Goal: Task Accomplishment & Management: Use online tool/utility

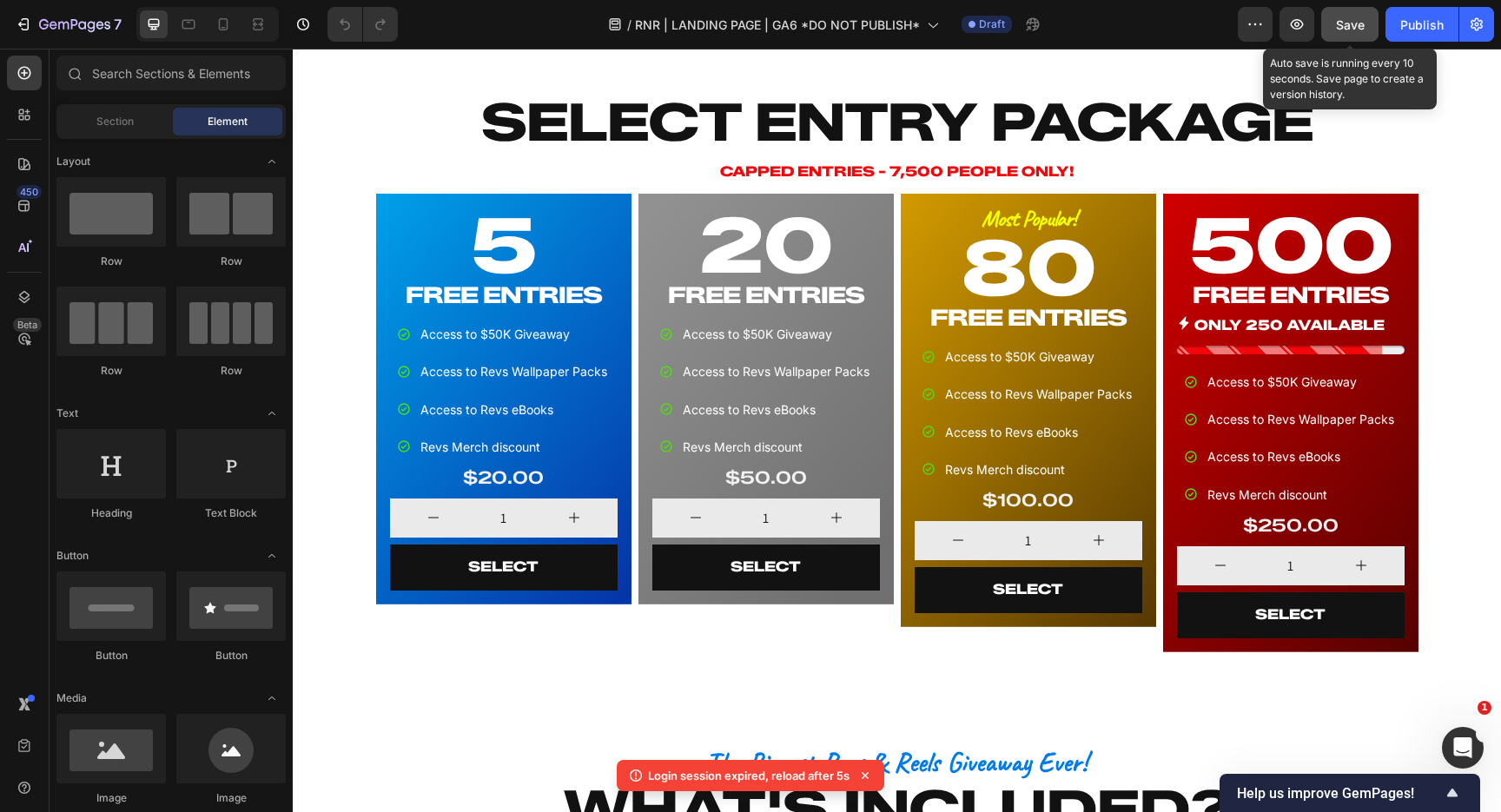
click at [1338, 22] on span "Save" at bounding box center [1350, 25] width 28 height 15
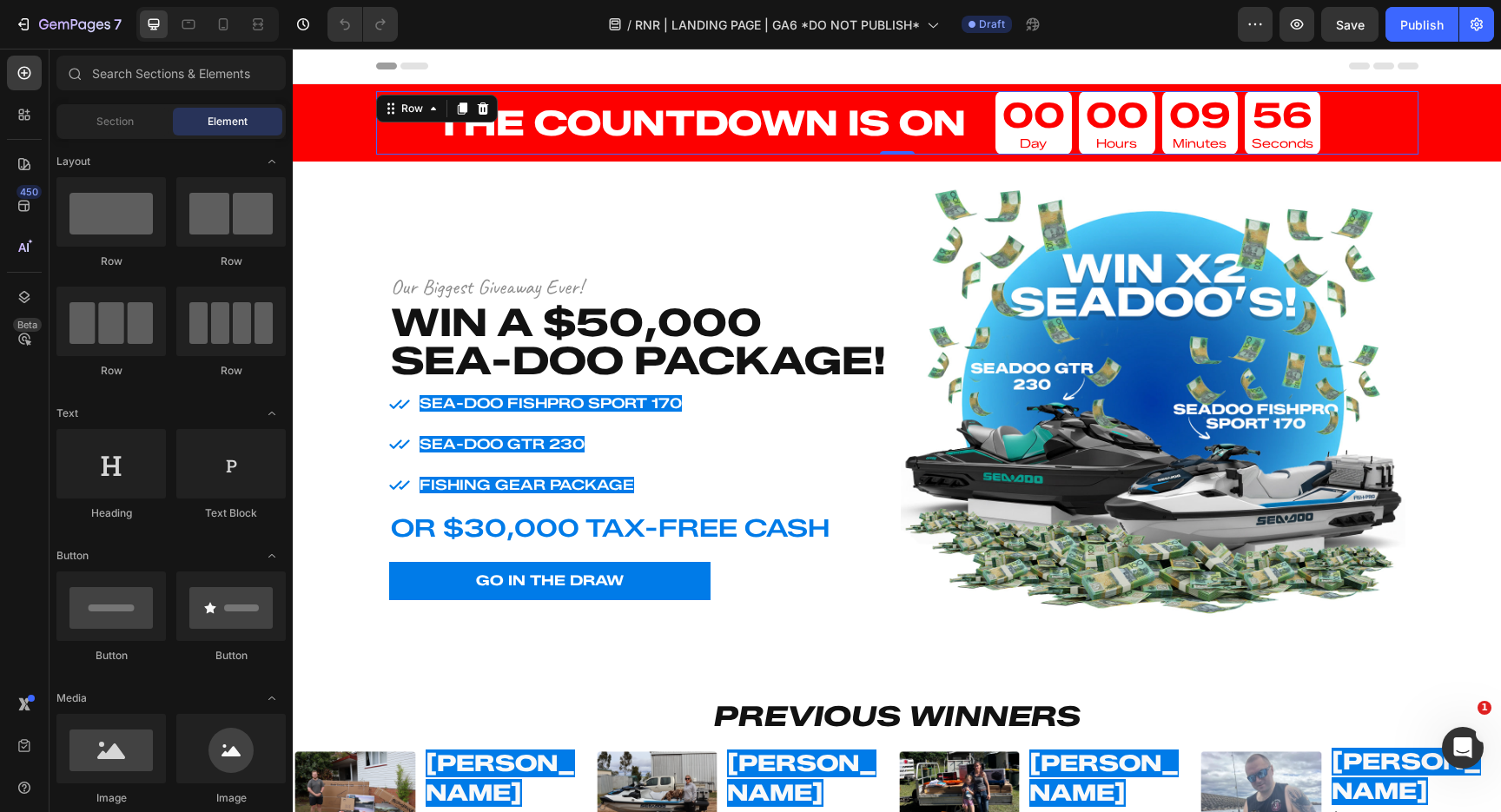
click at [405, 147] on div "THE COUNTDOWN IS ON Heading" at bounding box center [672, 123] width 592 height 64
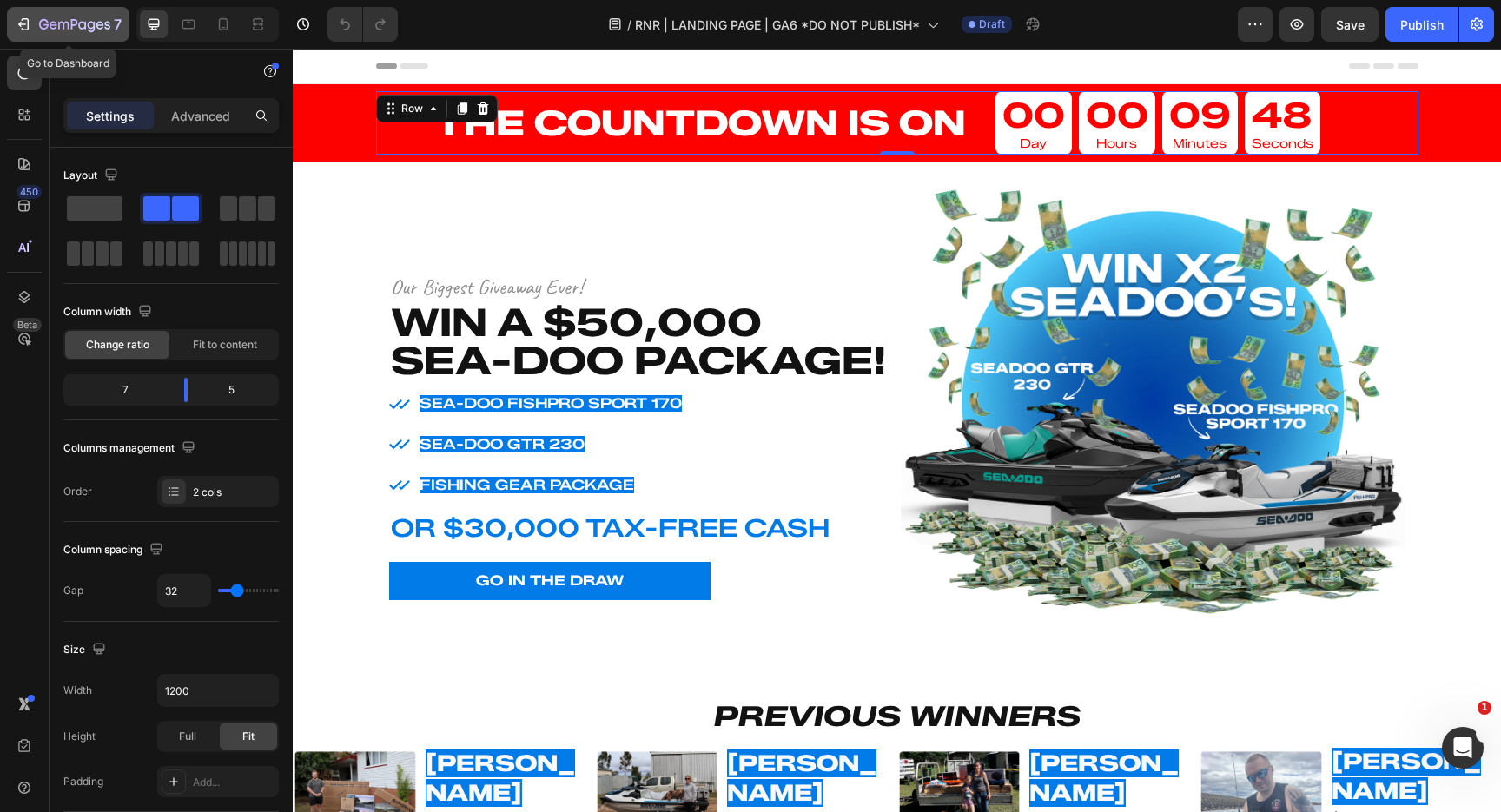
click at [24, 20] on icon "button" at bounding box center [24, 25] width 18 height 18
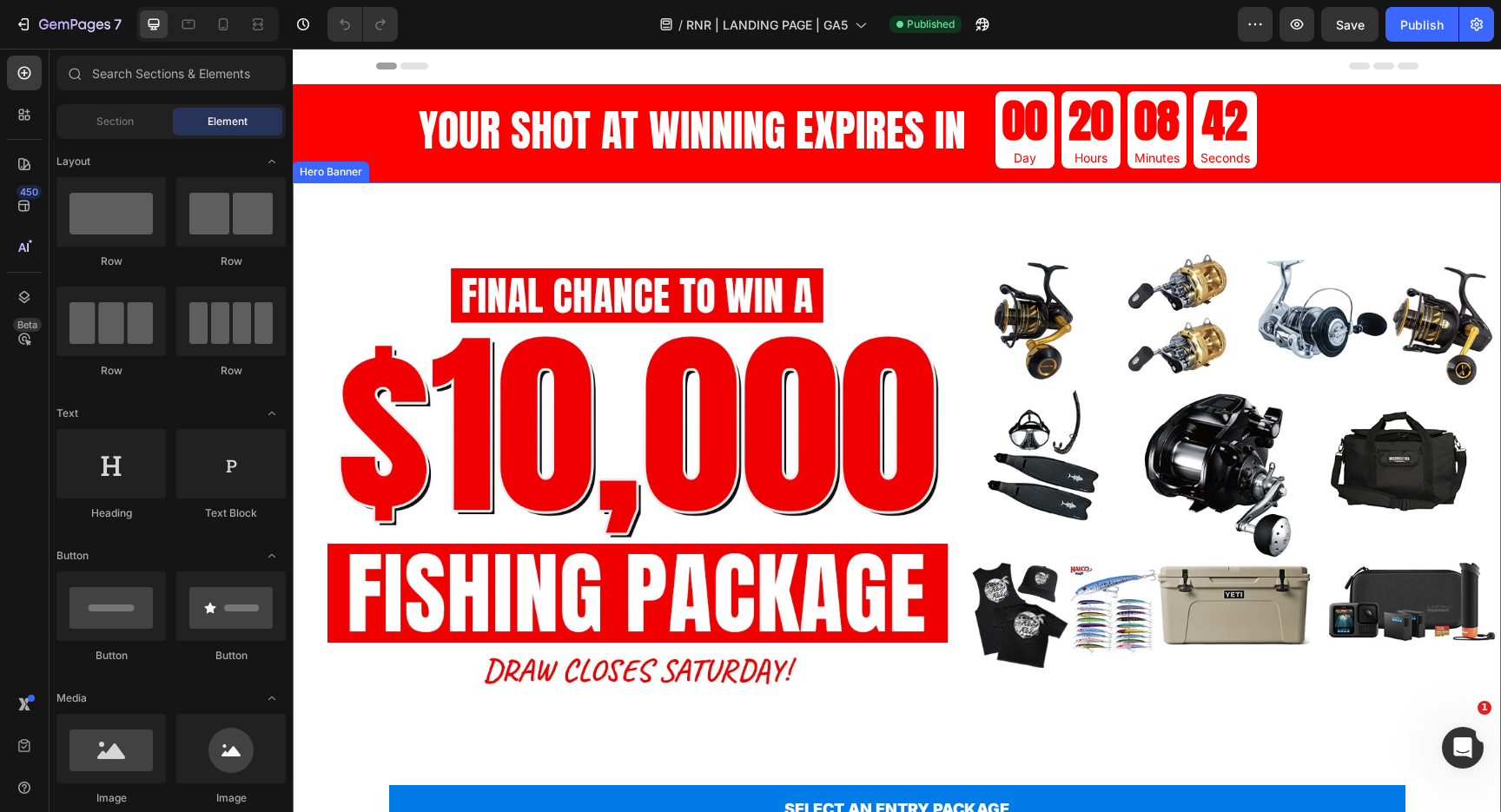
scroll to position [252, 0]
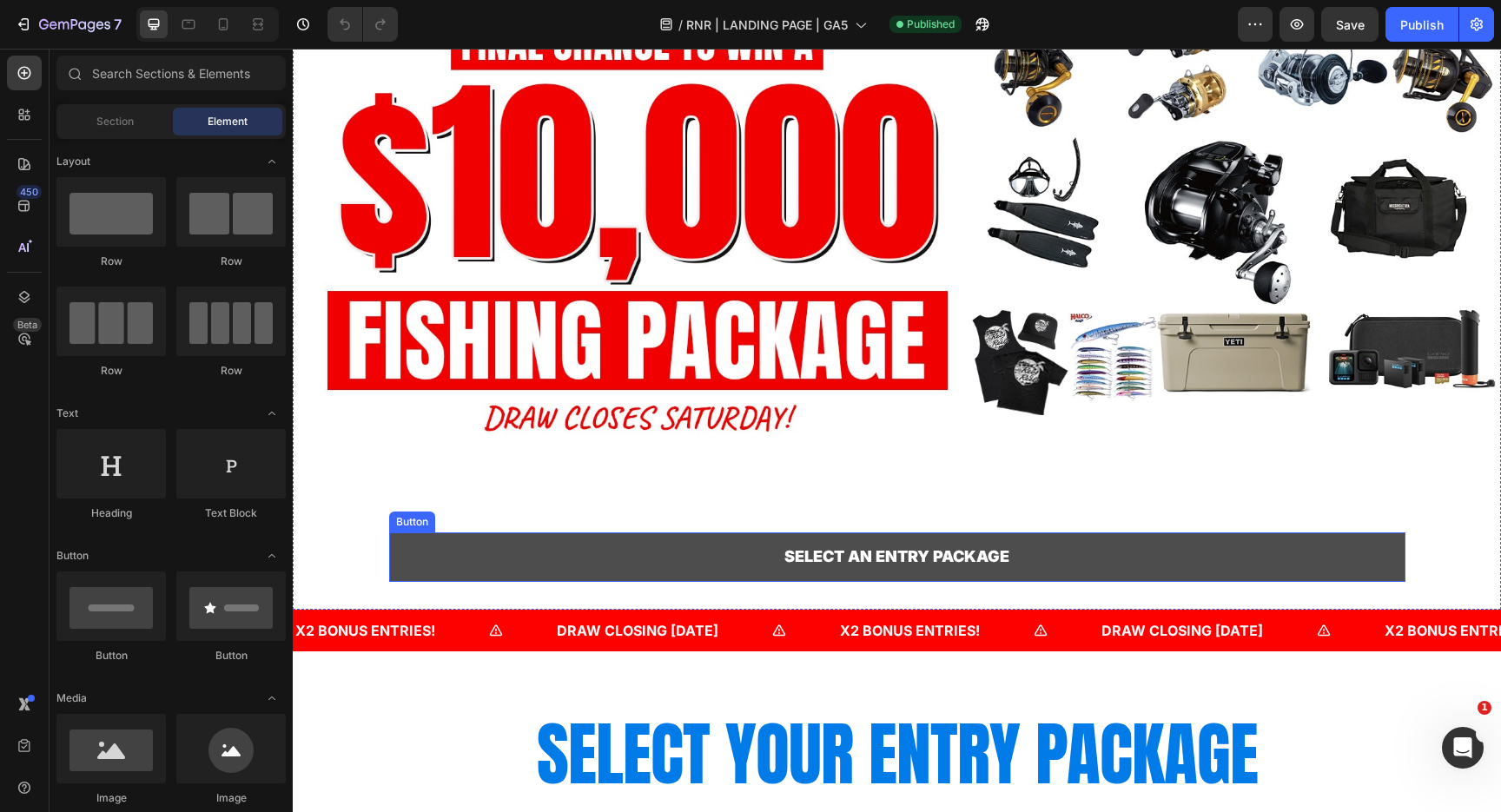
click at [1113, 561] on link "SELECT AN ENTRY PACKAGE" at bounding box center [896, 556] width 1016 height 49
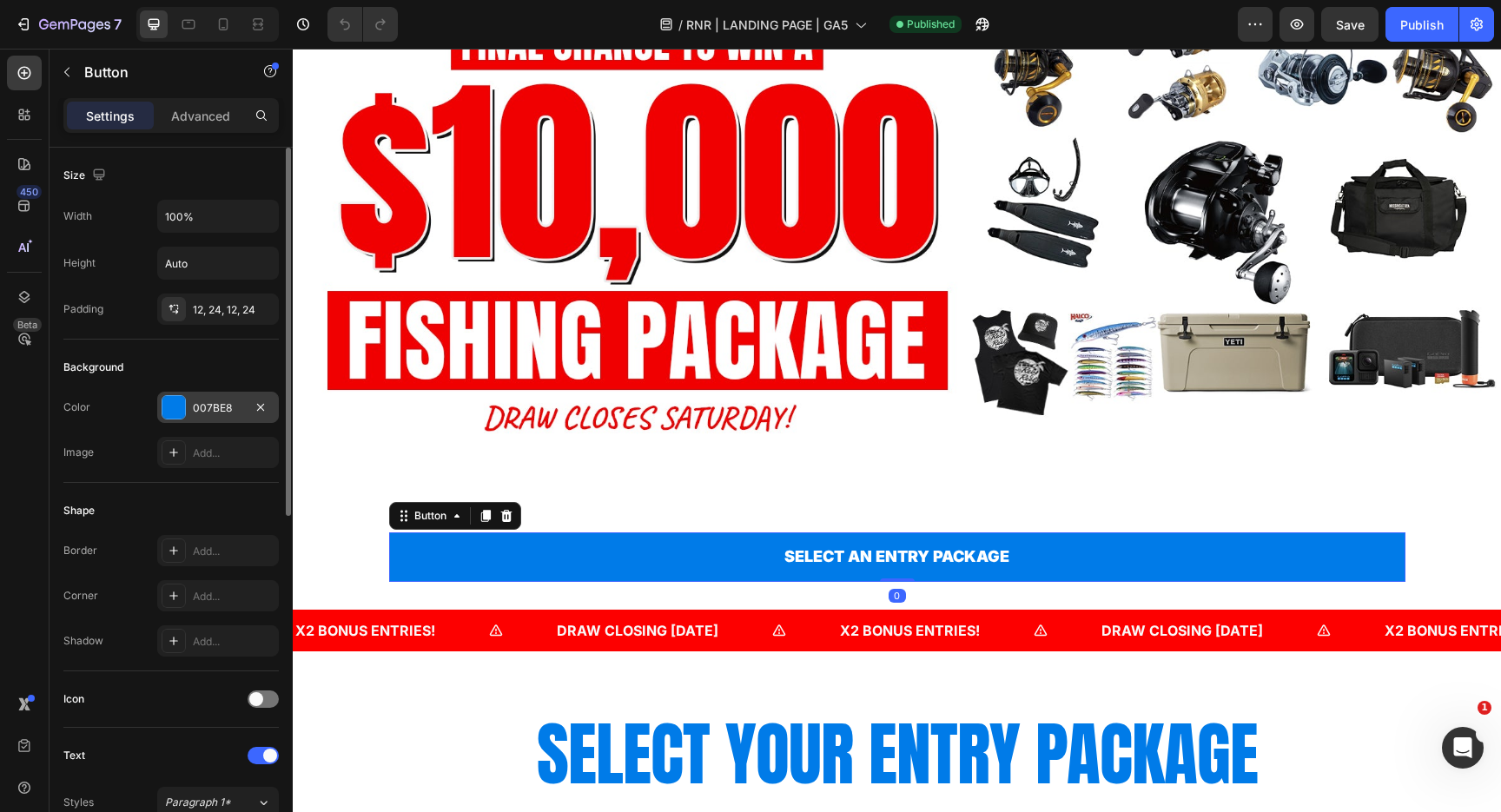
click at [215, 412] on div "007BE8" at bounding box center [218, 408] width 50 height 16
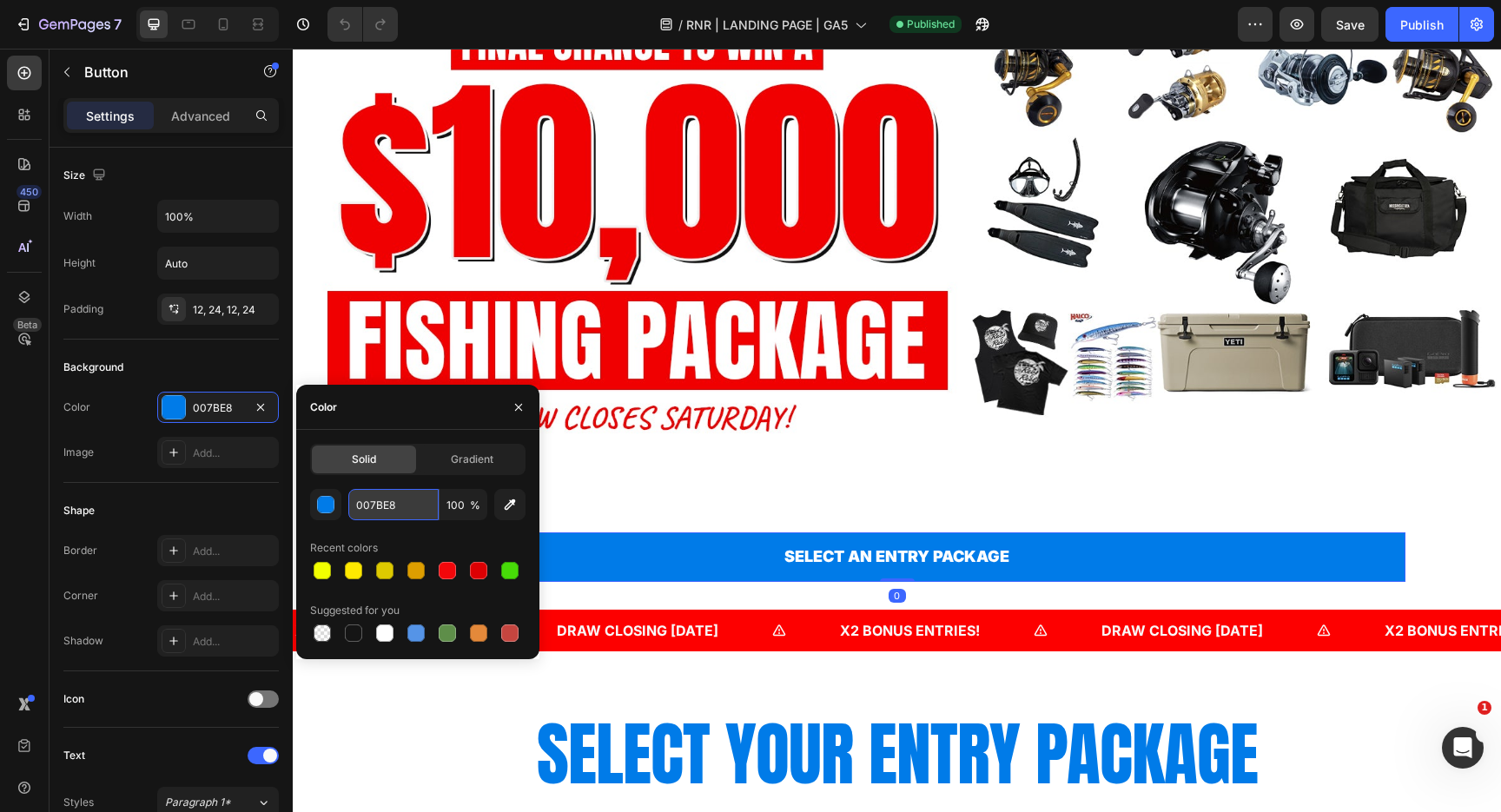
click at [413, 507] on input "007BE8" at bounding box center [393, 504] width 90 height 31
